Goal: Task Accomplishment & Management: Use online tool/utility

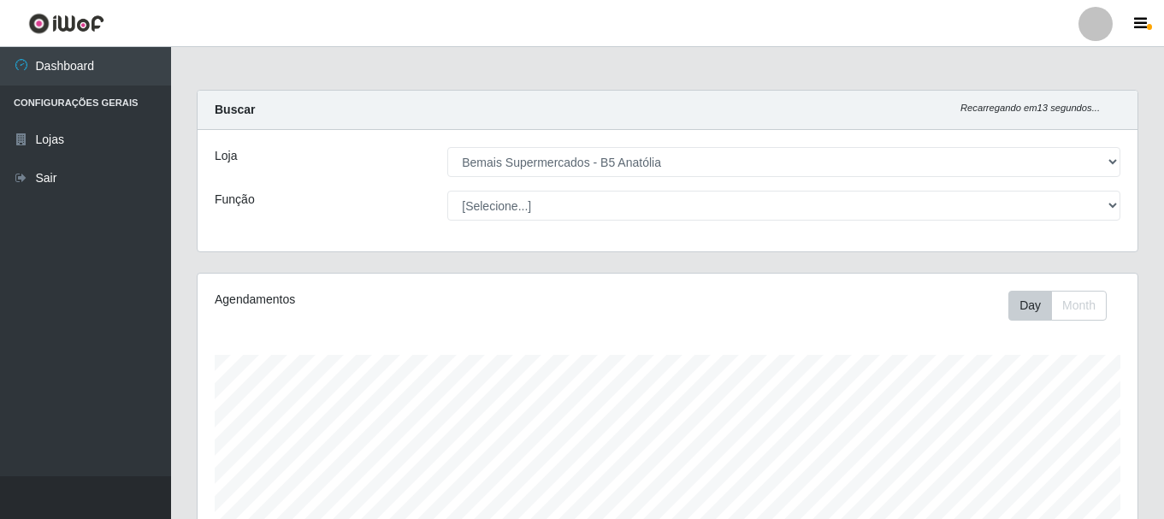
select select "405"
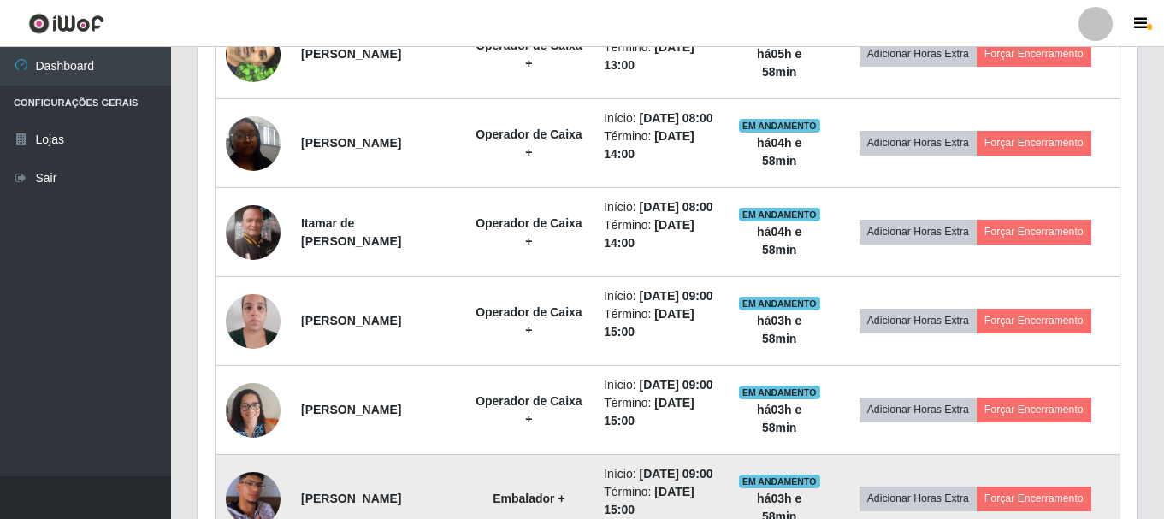
scroll to position [654, 0]
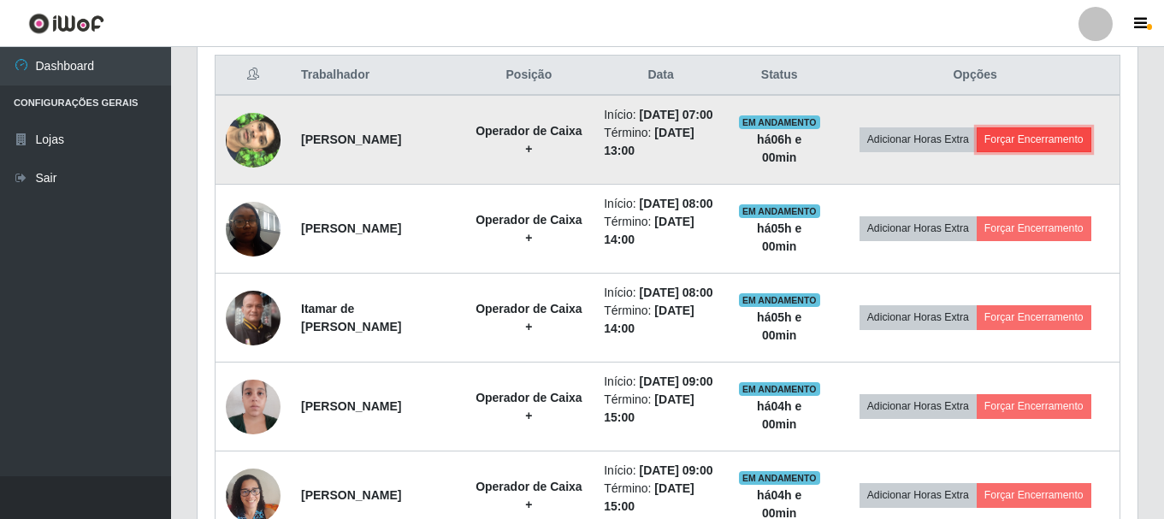
click at [1027, 151] on button "Forçar Encerramento" at bounding box center [1034, 139] width 115 height 24
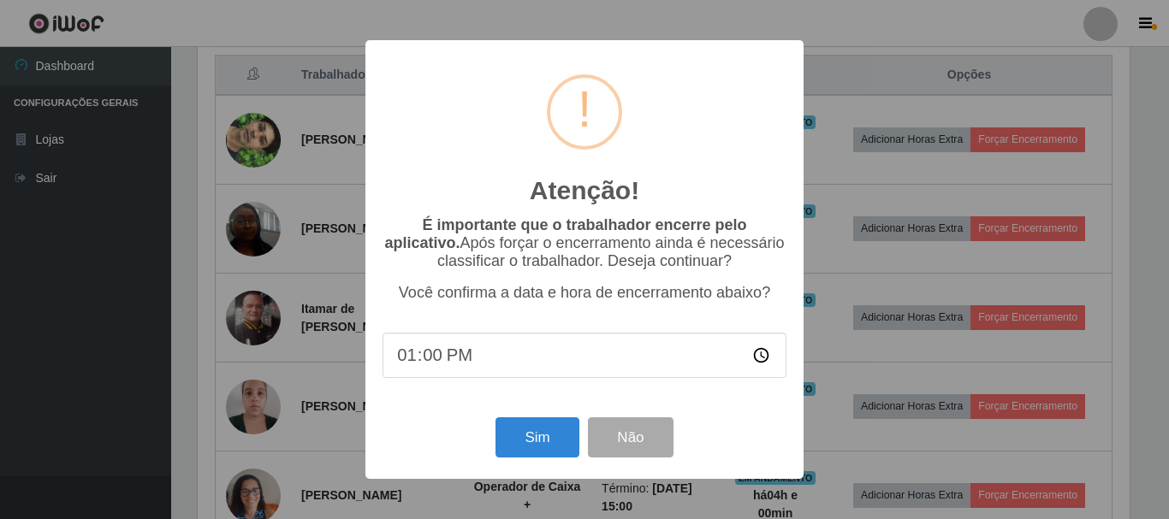
click at [1158, 274] on div "Atenção! × É importante que o trabalhador encerre pelo aplicativo. Após forçar …" at bounding box center [584, 259] width 1169 height 519
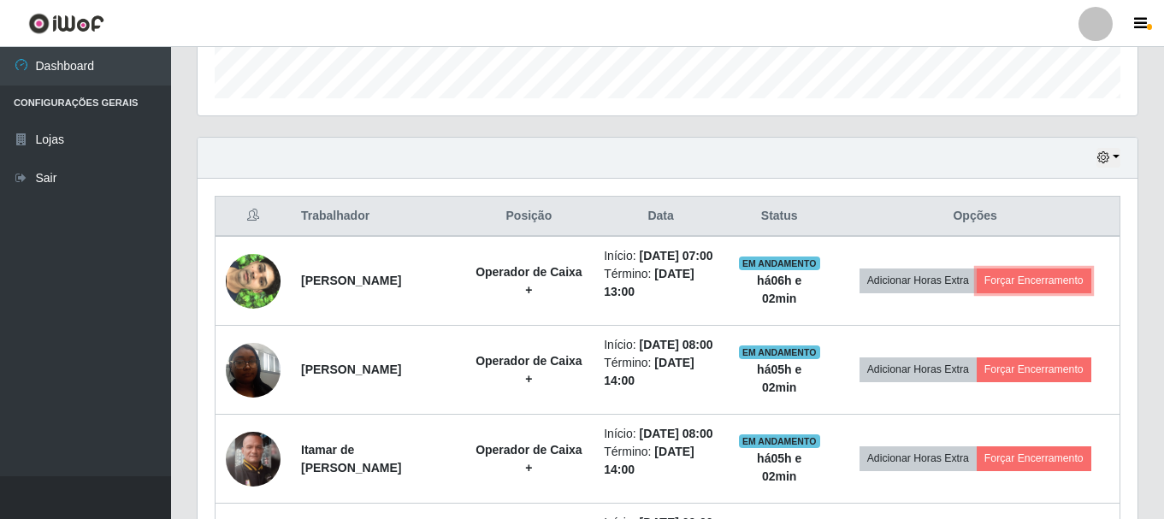
scroll to position [654, 0]
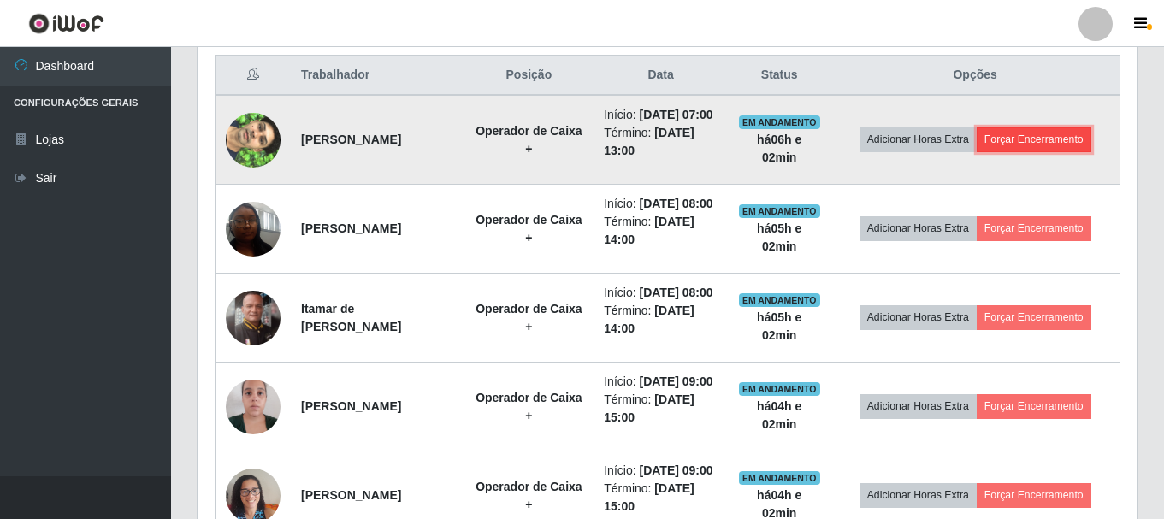
click at [1081, 151] on button "Forçar Encerramento" at bounding box center [1034, 139] width 115 height 24
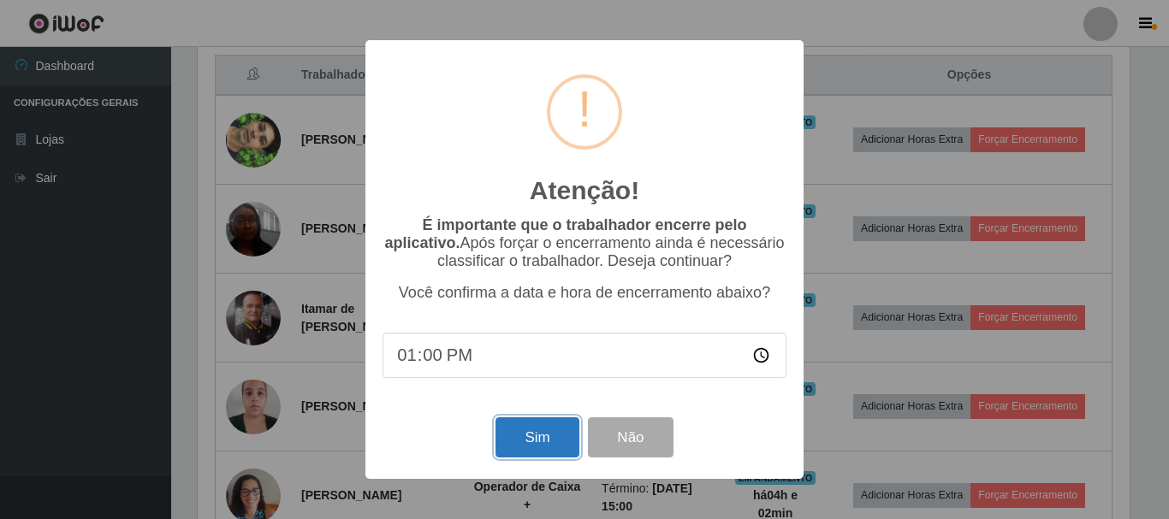
click at [561, 447] on button "Sim" at bounding box center [536, 437] width 83 height 40
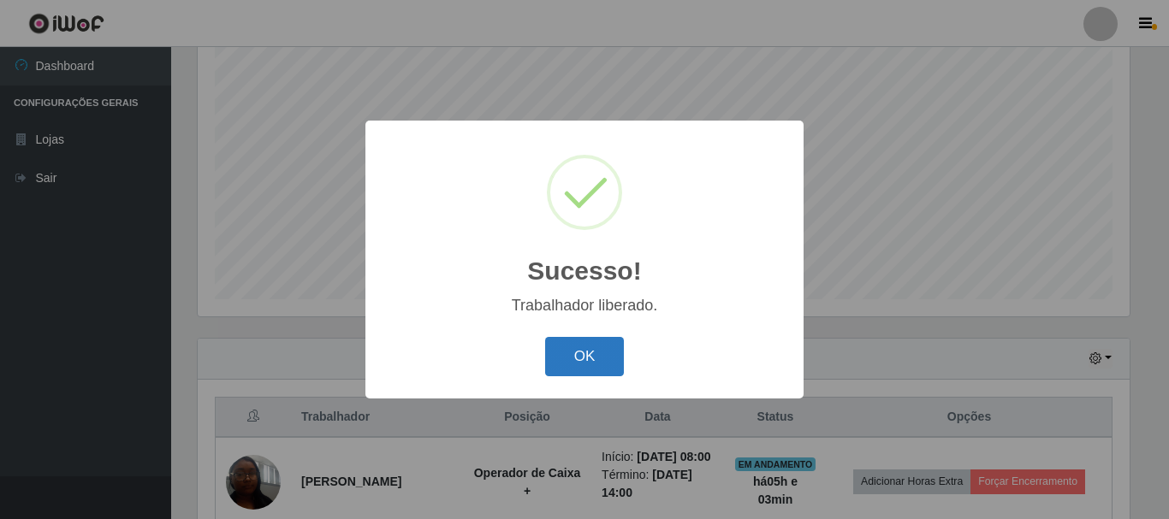
click at [590, 347] on button "OK" at bounding box center [585, 357] width 80 height 40
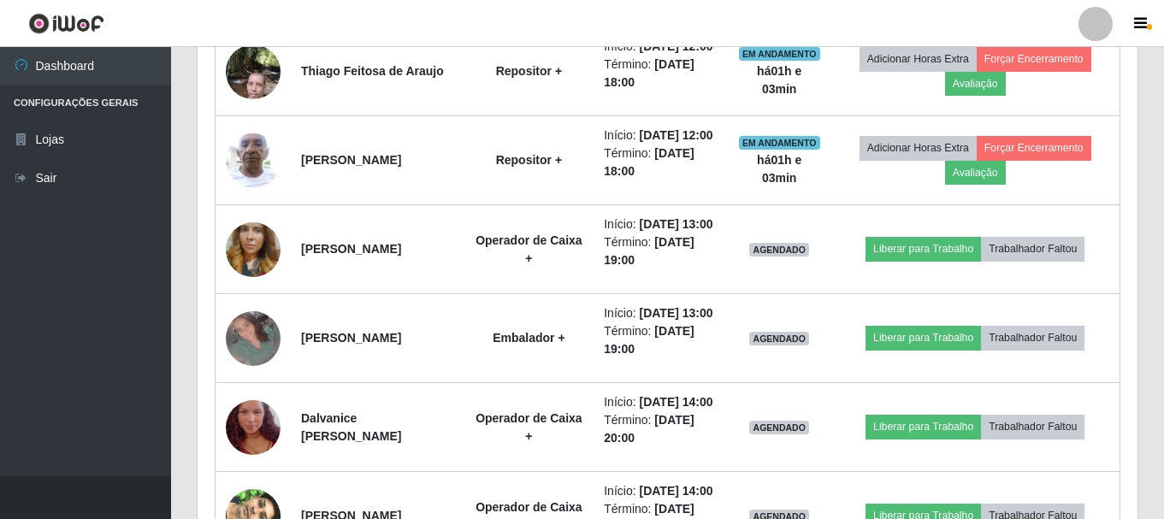
scroll to position [1253, 0]
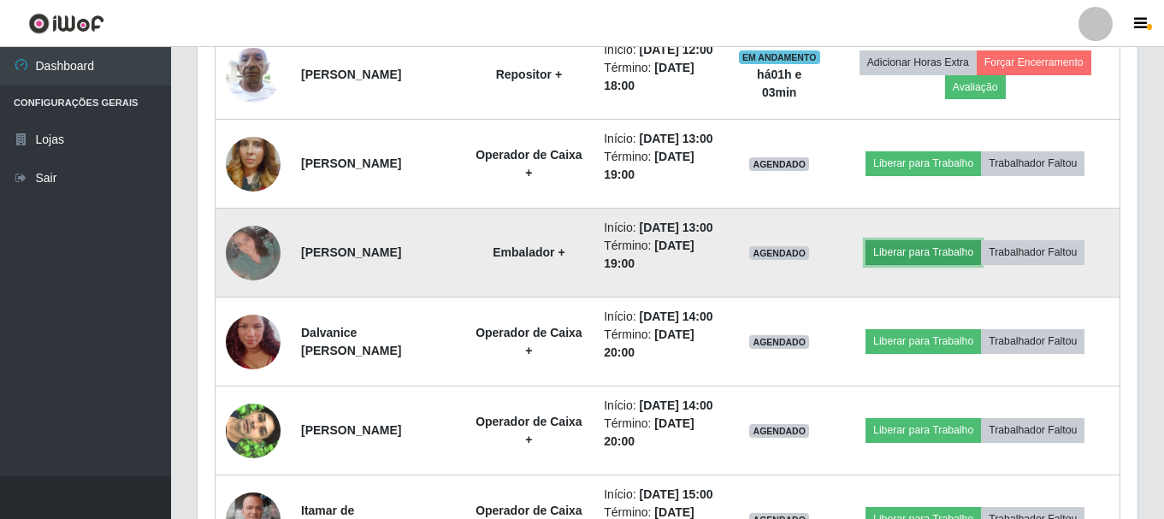
click at [944, 264] on button "Liberar para Trabalho" at bounding box center [923, 252] width 115 height 24
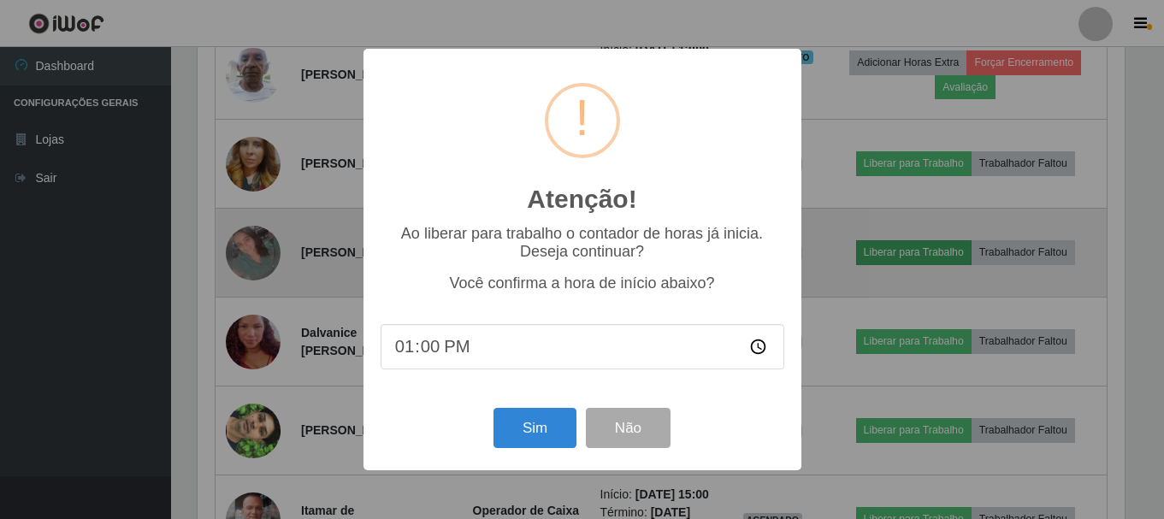
scroll to position [355, 932]
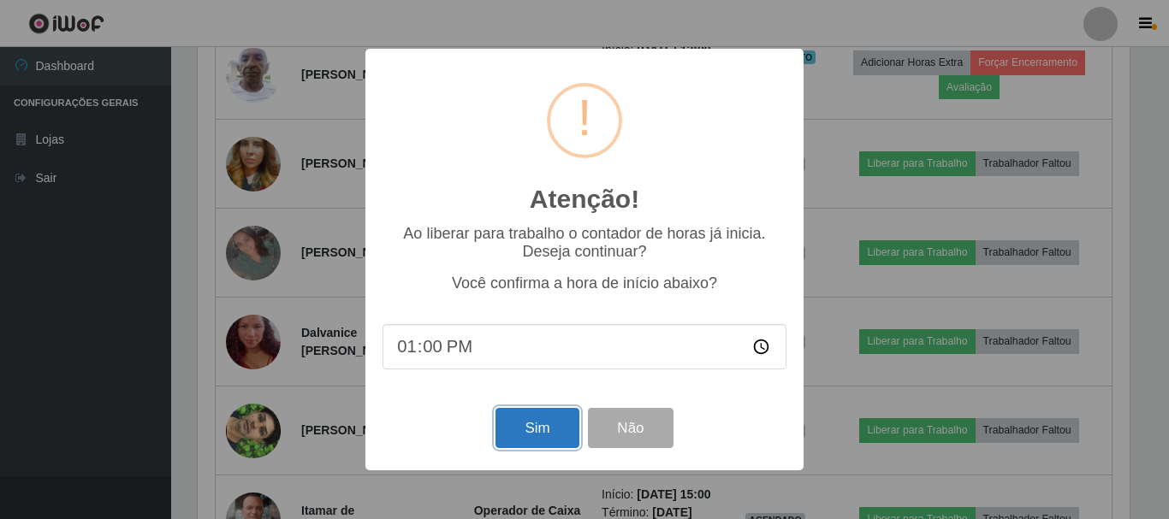
click at [528, 424] on button "Sim" at bounding box center [536, 428] width 83 height 40
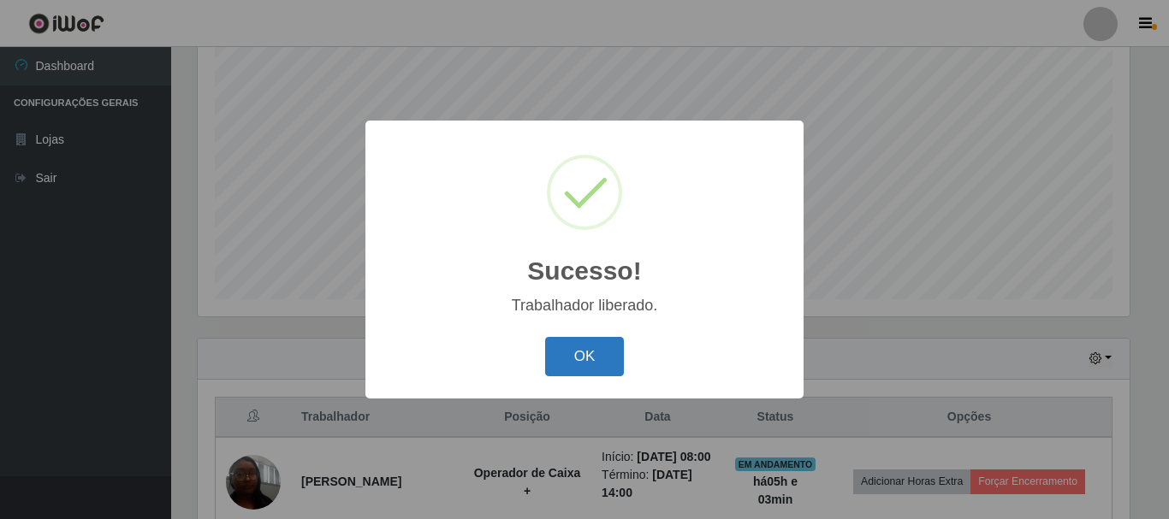
click at [582, 365] on button "OK" at bounding box center [585, 357] width 80 height 40
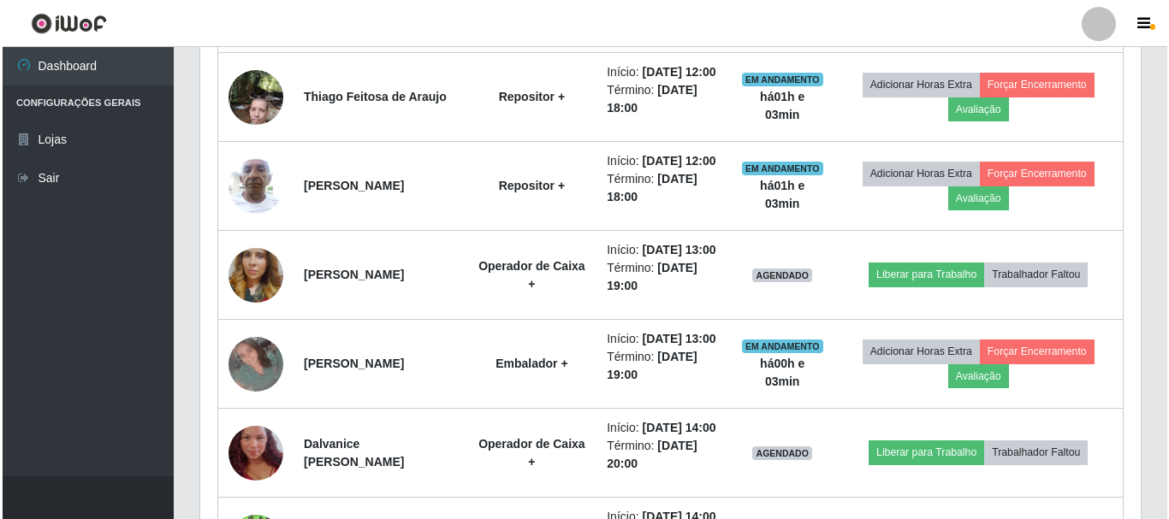
scroll to position [1168, 0]
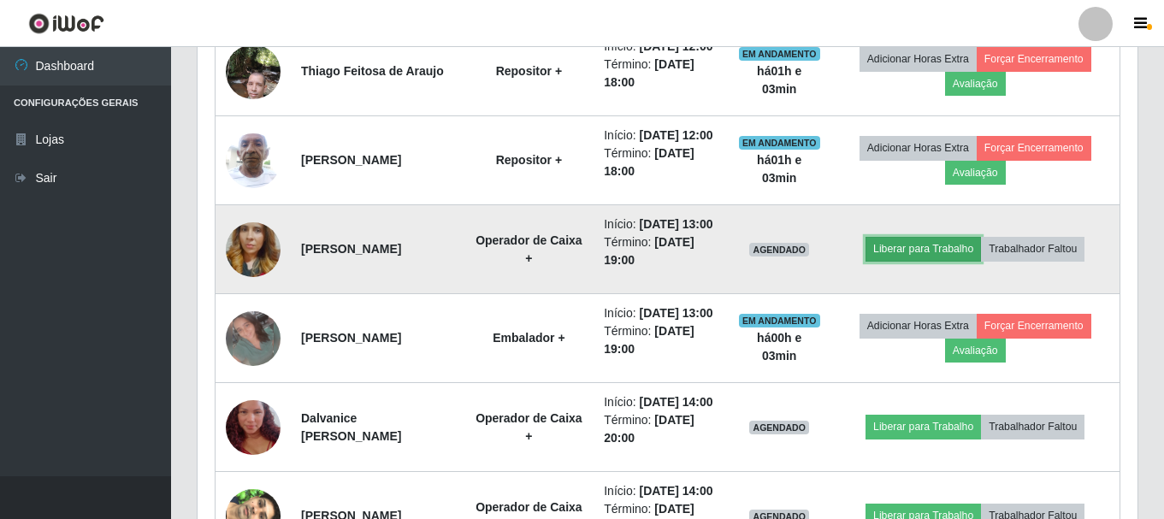
click at [910, 261] on button "Liberar para Trabalho" at bounding box center [923, 249] width 115 height 24
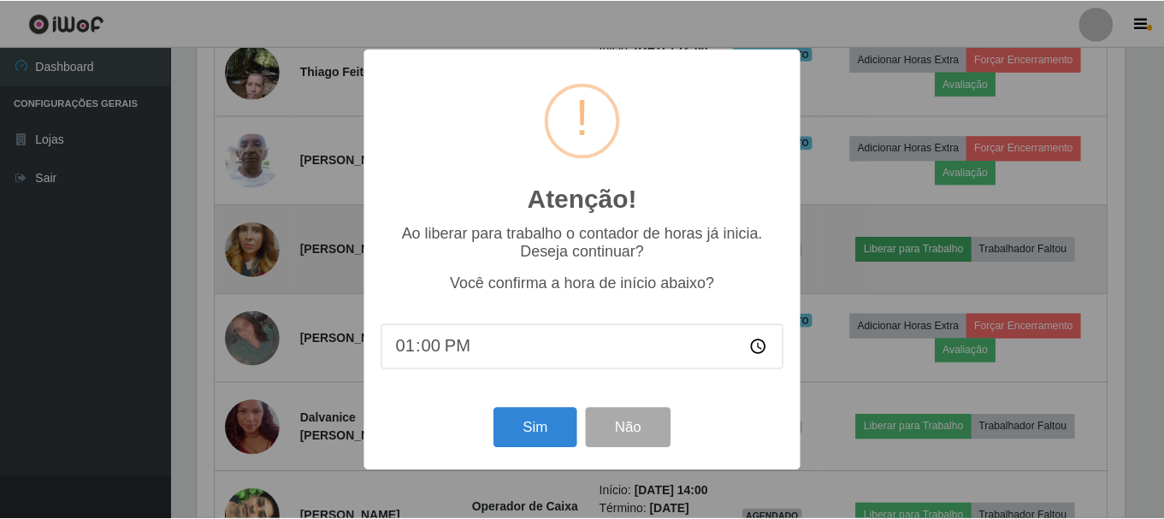
scroll to position [355, 932]
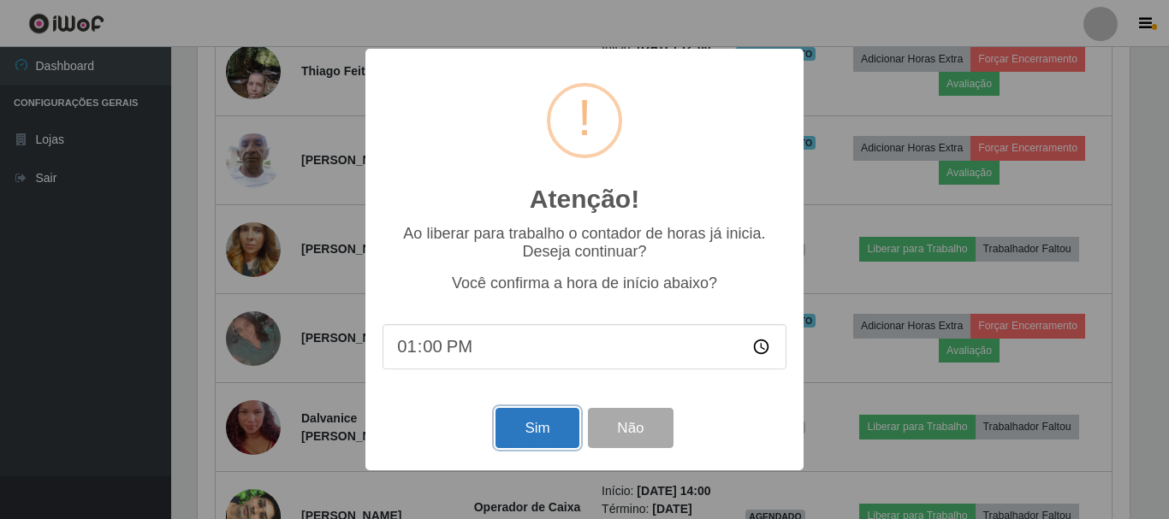
click at [530, 432] on button "Sim" at bounding box center [536, 428] width 83 height 40
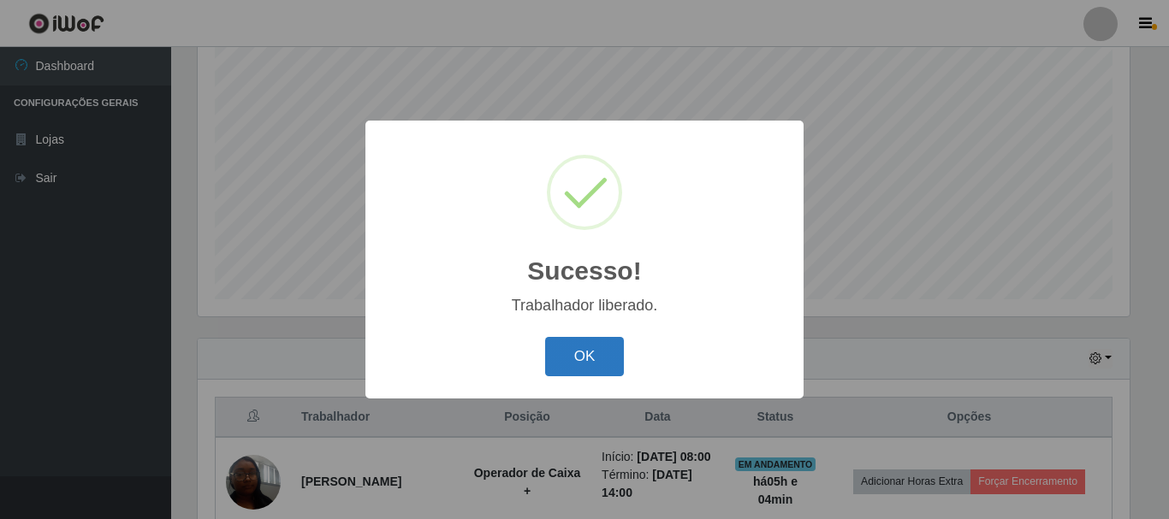
click at [601, 345] on button "OK" at bounding box center [585, 357] width 80 height 40
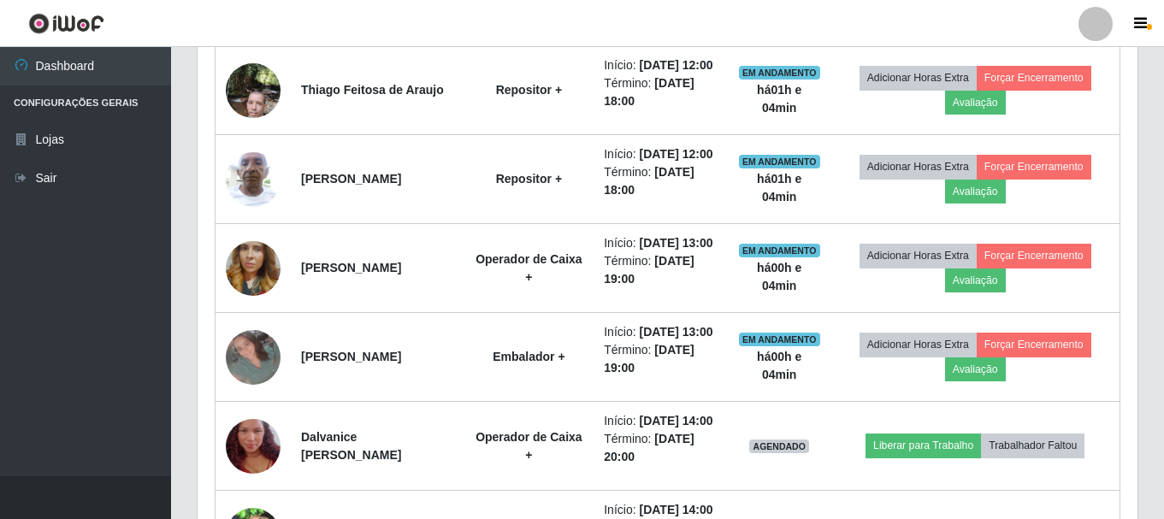
scroll to position [1189, 0]
